Goal: Task Accomplishment & Management: Use online tool/utility

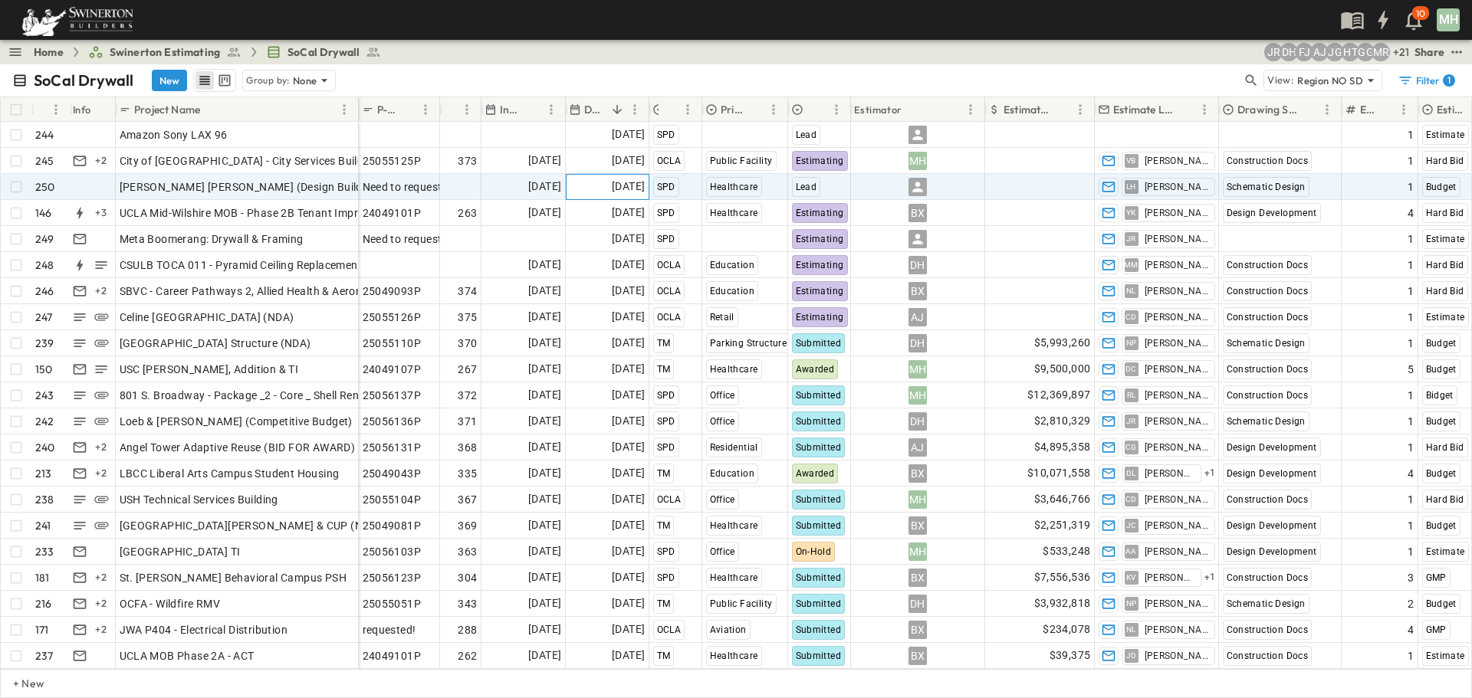
click at [616, 185] on span "[DATE]" at bounding box center [628, 187] width 33 height 18
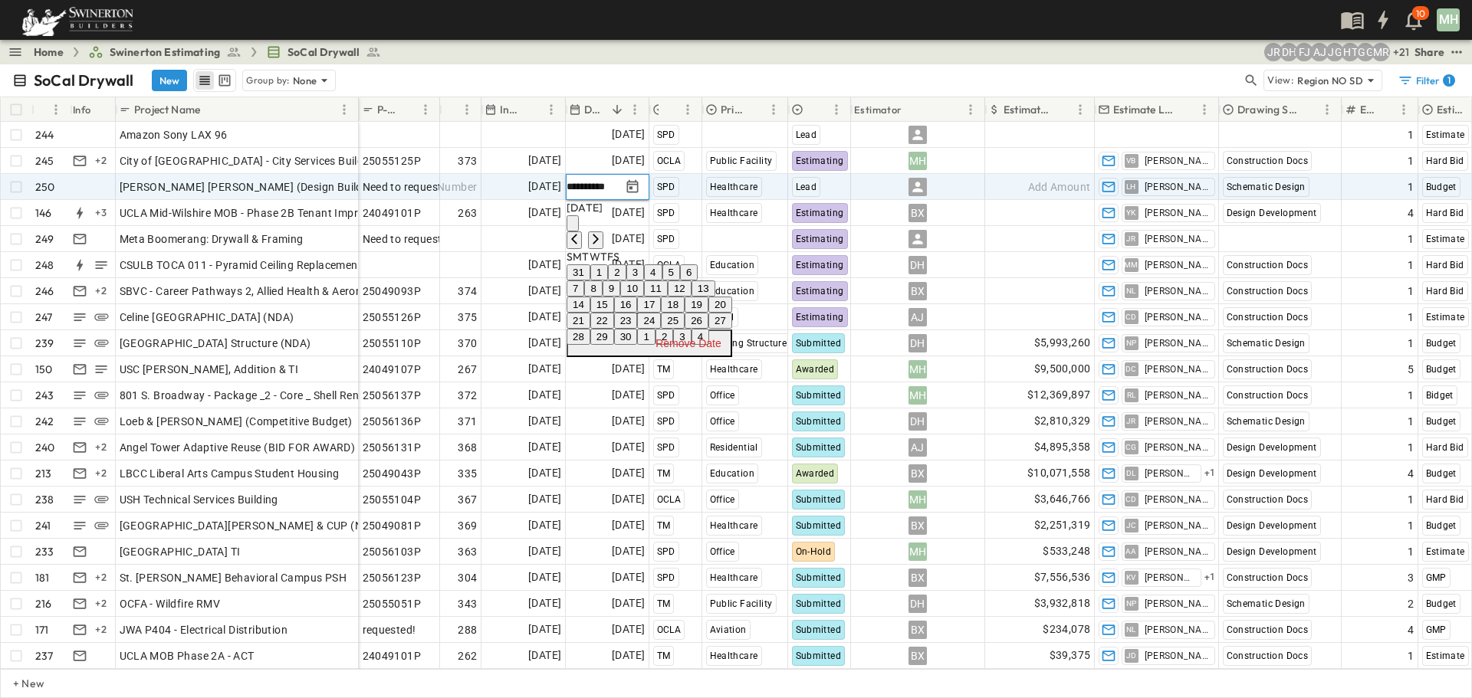
click at [692, 297] on button "12" at bounding box center [680, 289] width 24 height 16
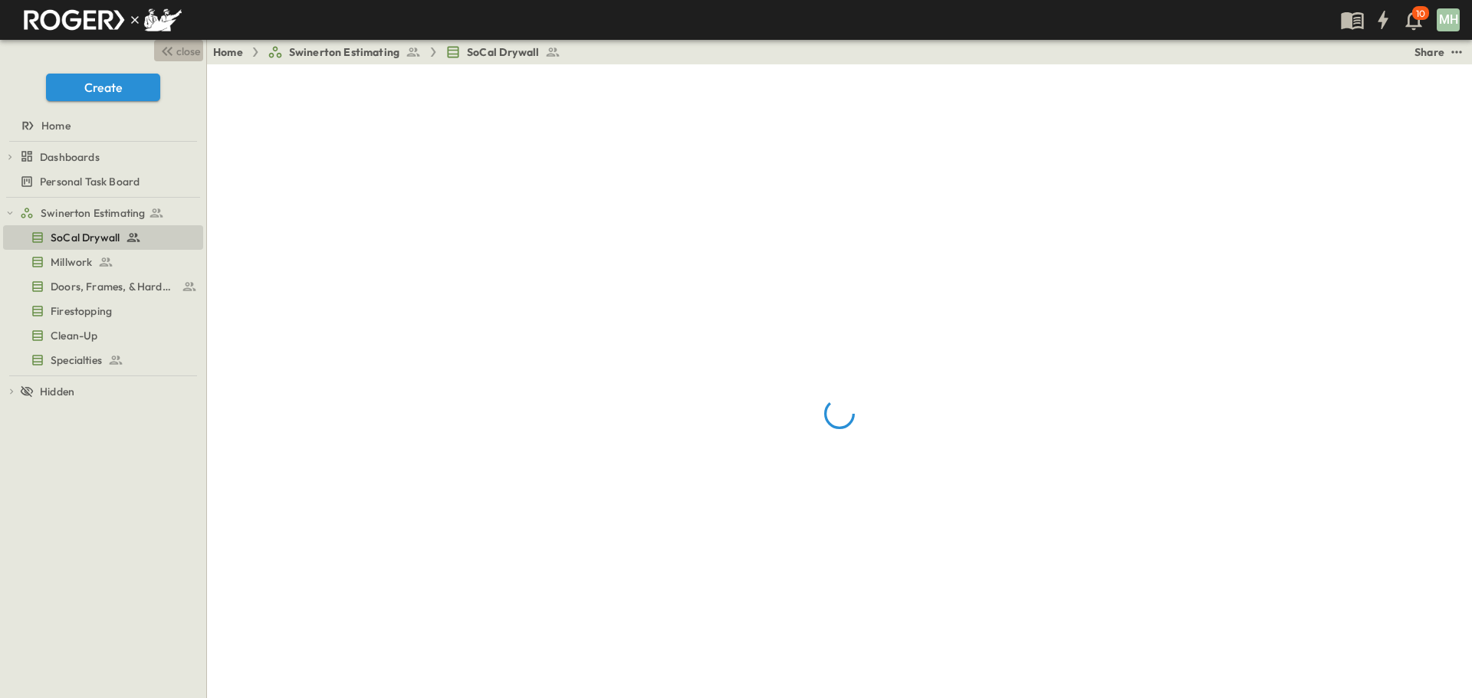
click at [194, 56] on span "close" at bounding box center [188, 51] width 24 height 15
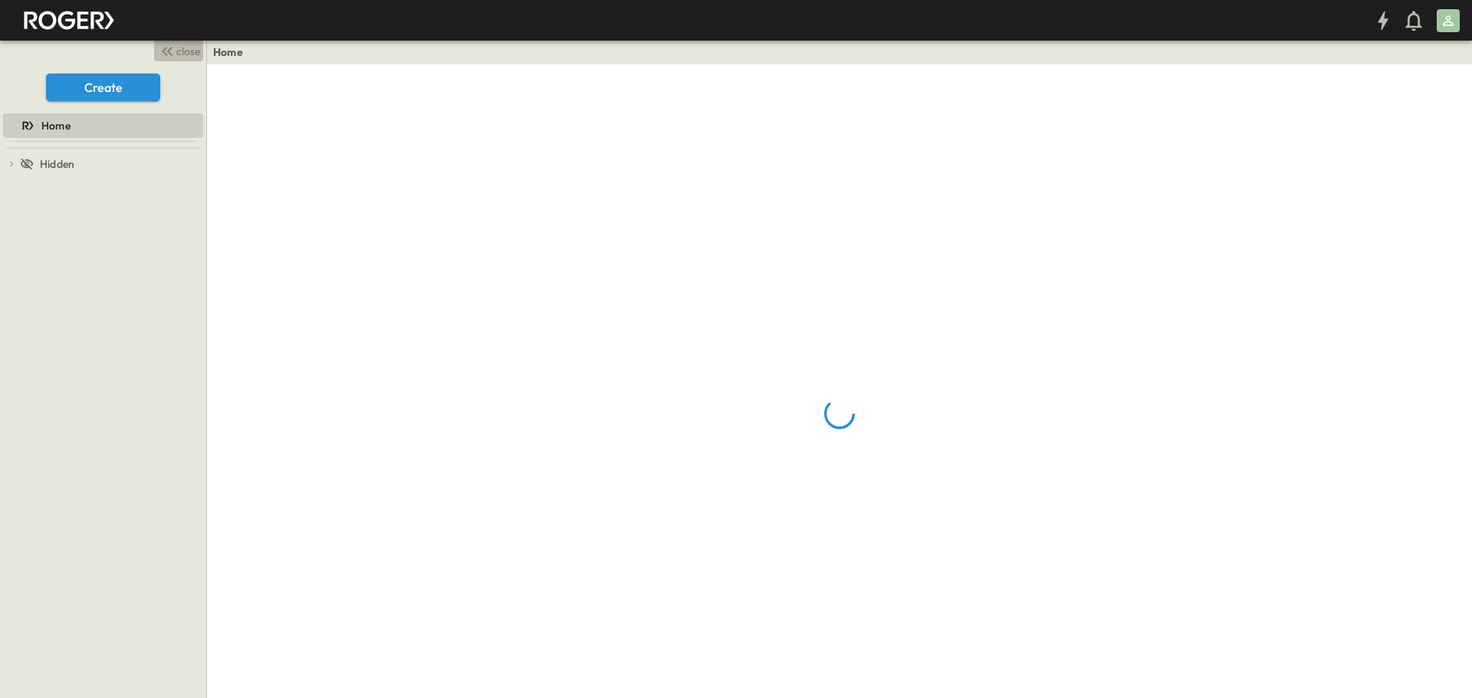
click at [171, 48] on icon "button" at bounding box center [168, 51] width 5 height 9
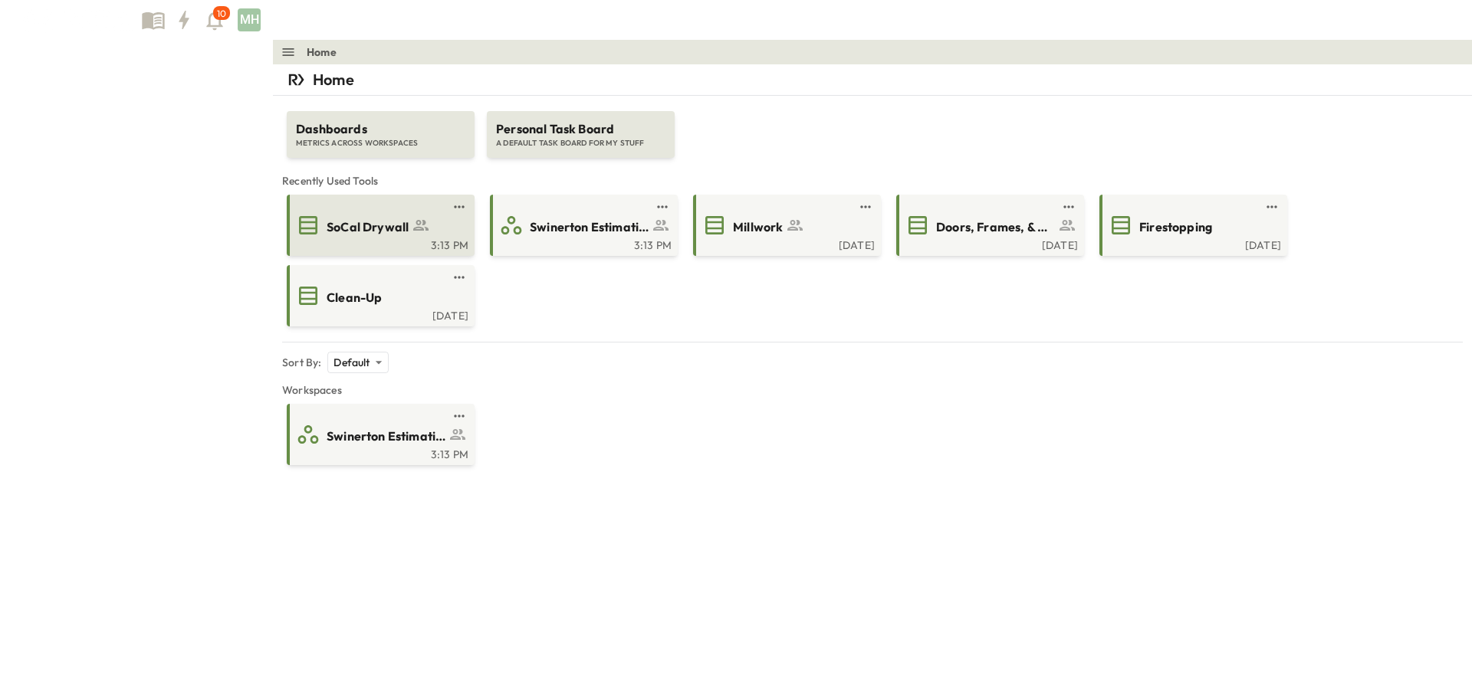
click at [290, 240] on div "3:13 PM" at bounding box center [379, 244] width 179 height 12
